Goal: Task Accomplishment & Management: Complete application form

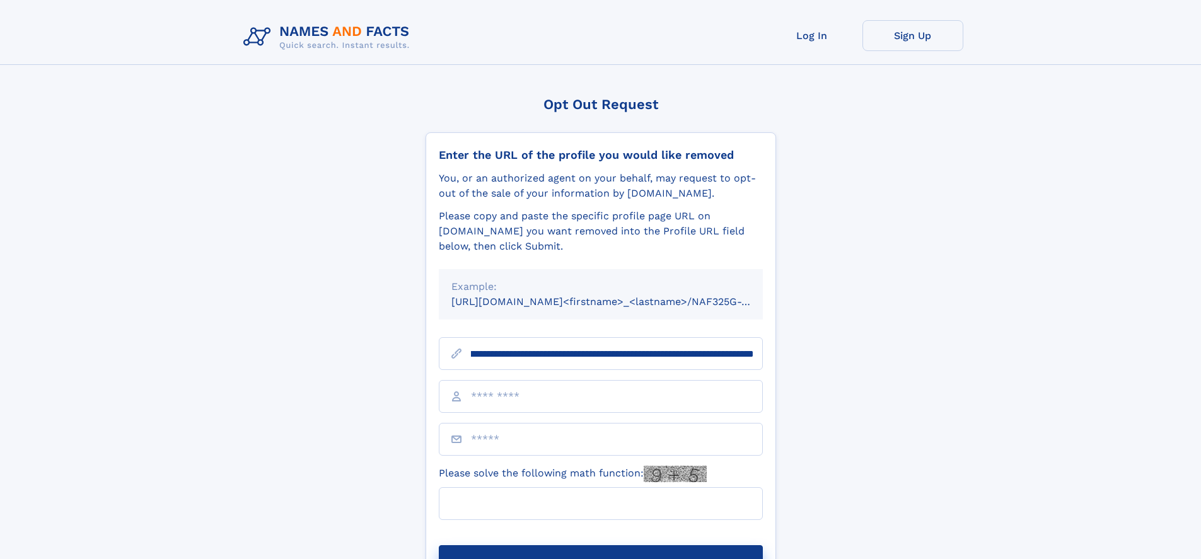
scroll to position [0, 166]
type input "**********"
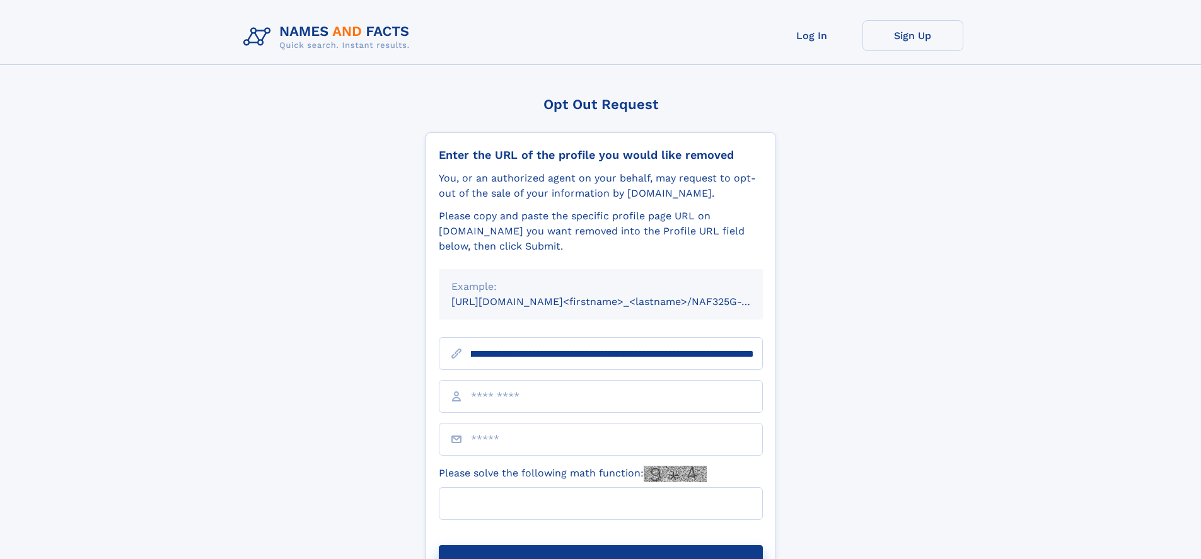
scroll to position [0, 166]
type input "**********"
